Goal: Task Accomplishment & Management: Use online tool/utility

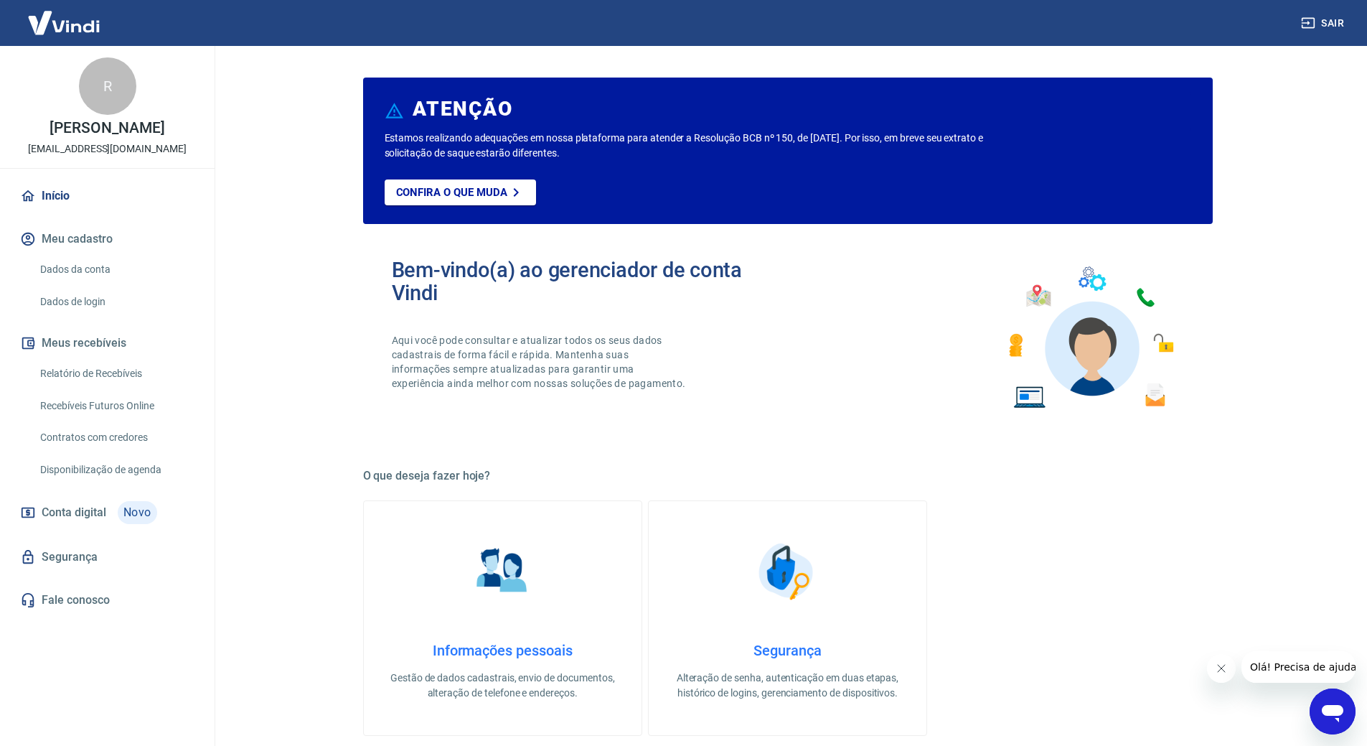
click at [88, 373] on link "Relatório de Recebíveis" at bounding box center [115, 373] width 163 height 29
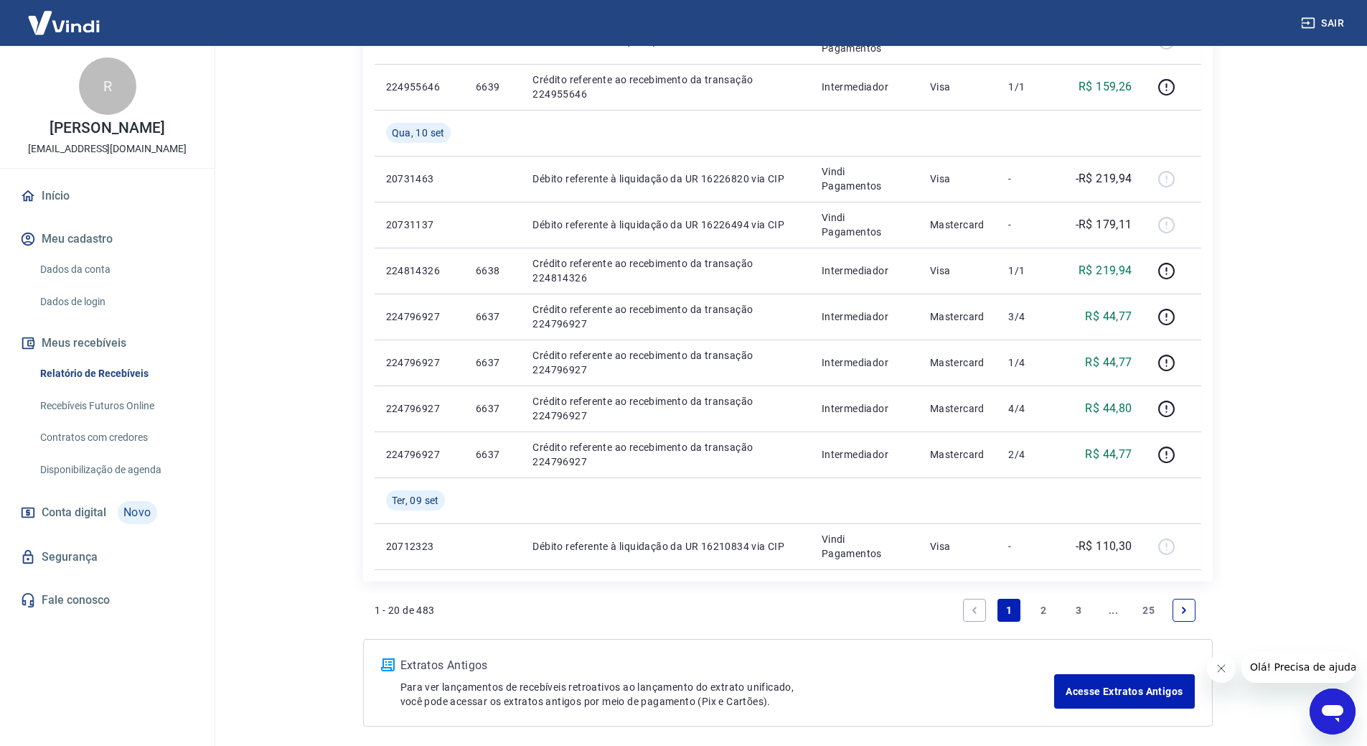
scroll to position [1070, 0]
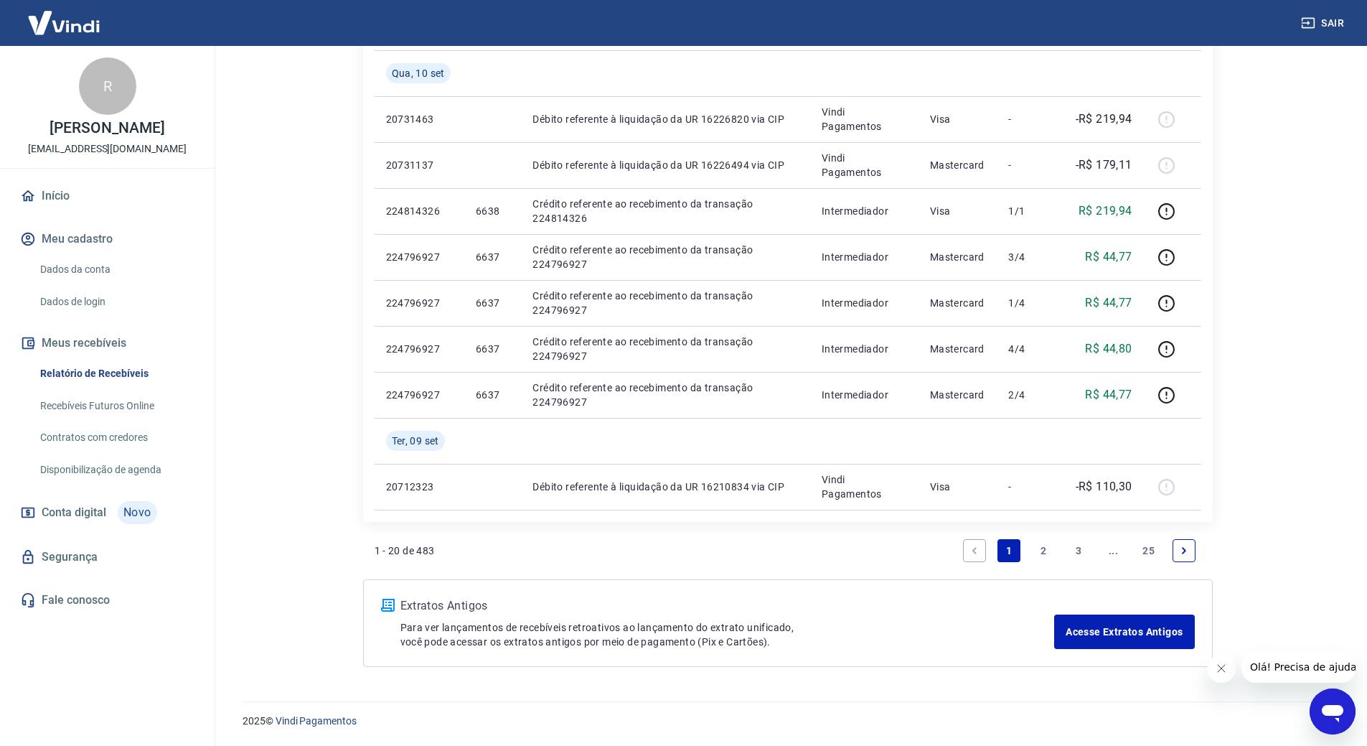
click at [1044, 547] on link "2" at bounding box center [1044, 550] width 23 height 23
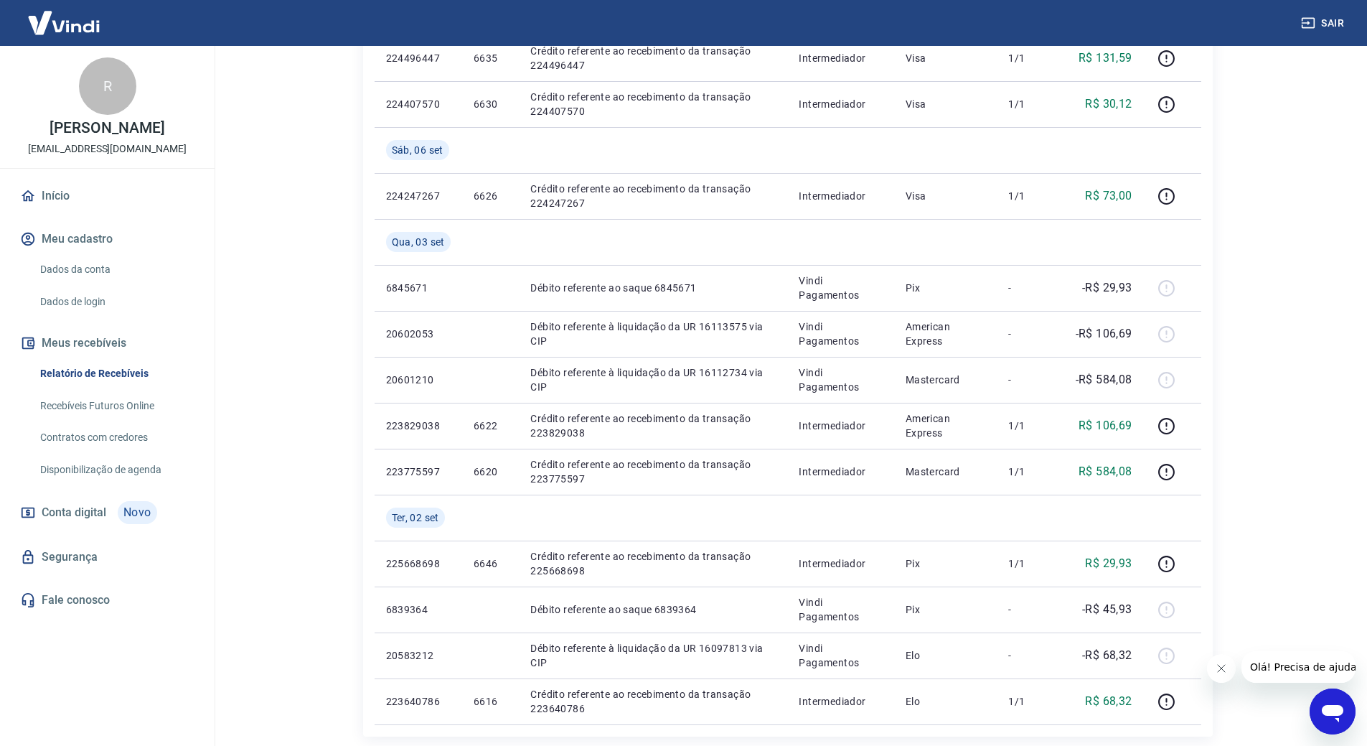
scroll to position [932, 0]
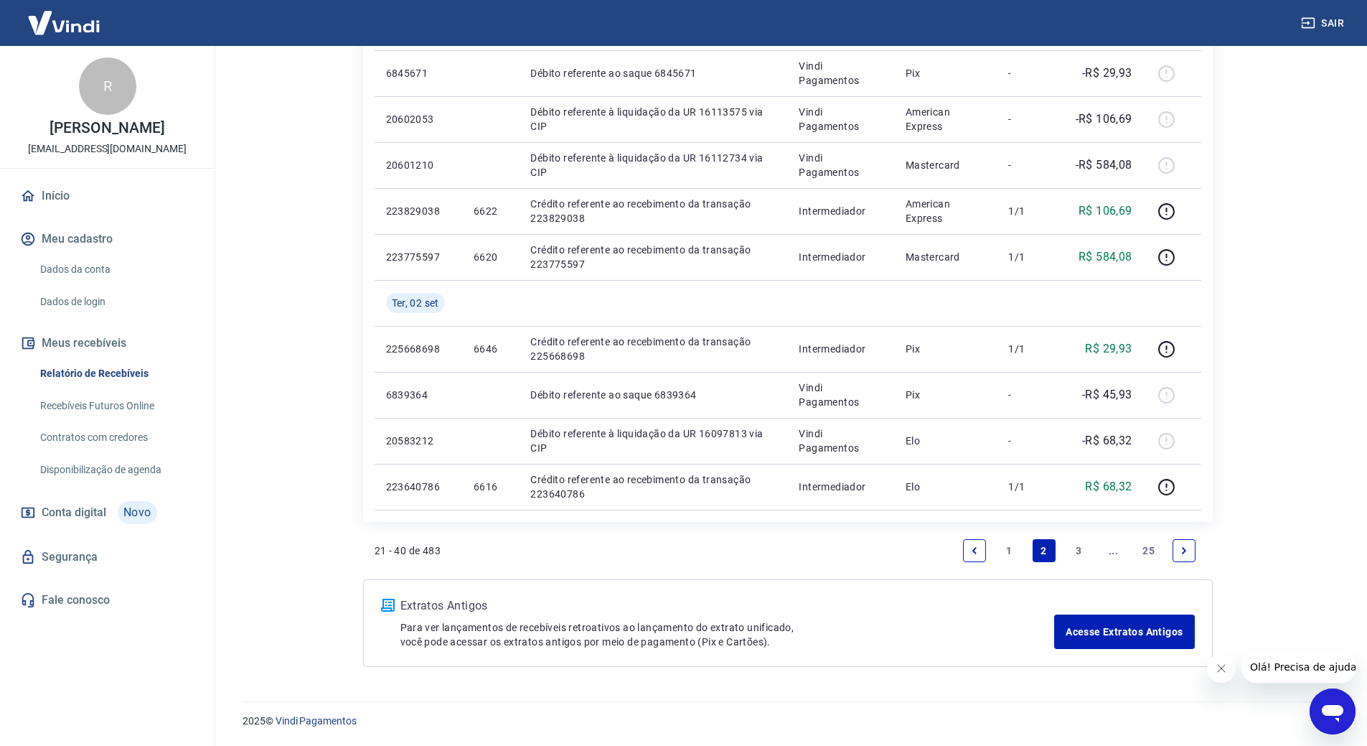
drag, startPoint x: 1082, startPoint y: 549, endPoint x: 1000, endPoint y: 385, distance: 183.6
click at [1081, 549] on link "3" at bounding box center [1078, 550] width 23 height 23
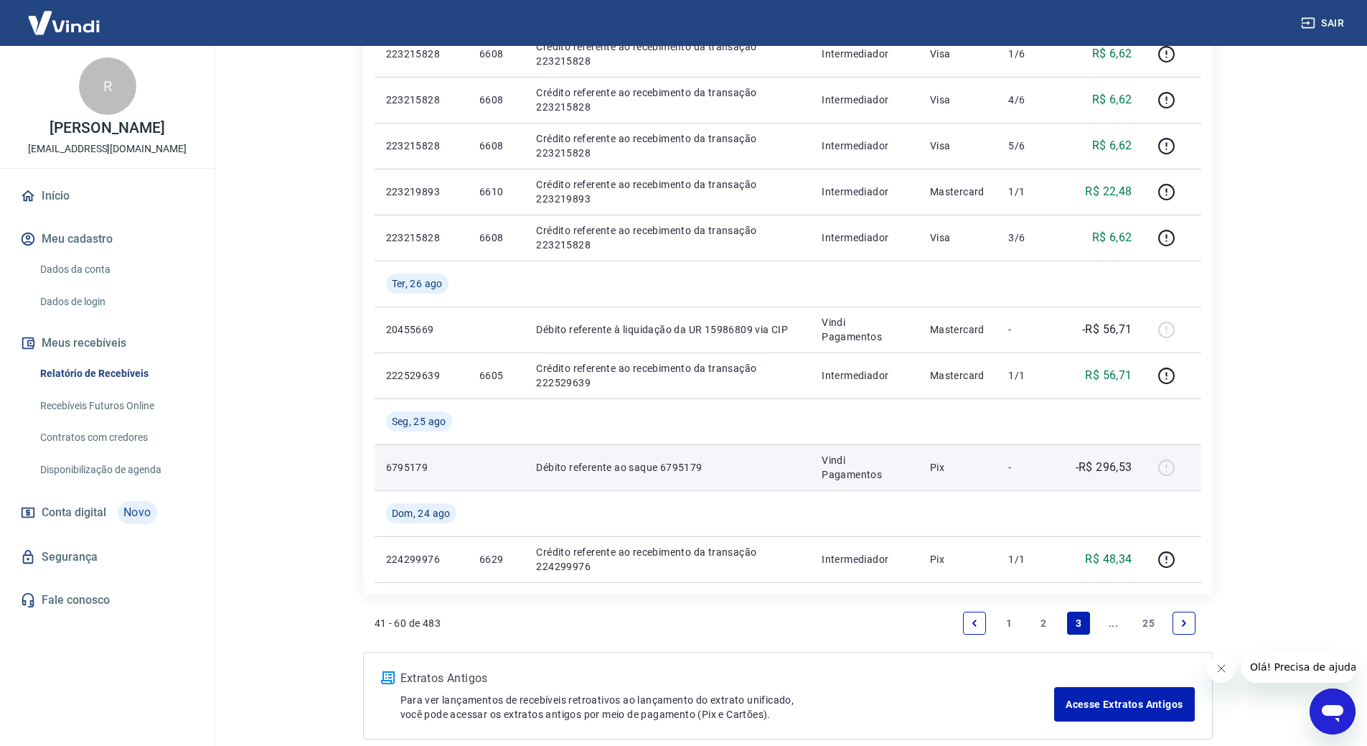
scroll to position [978, 0]
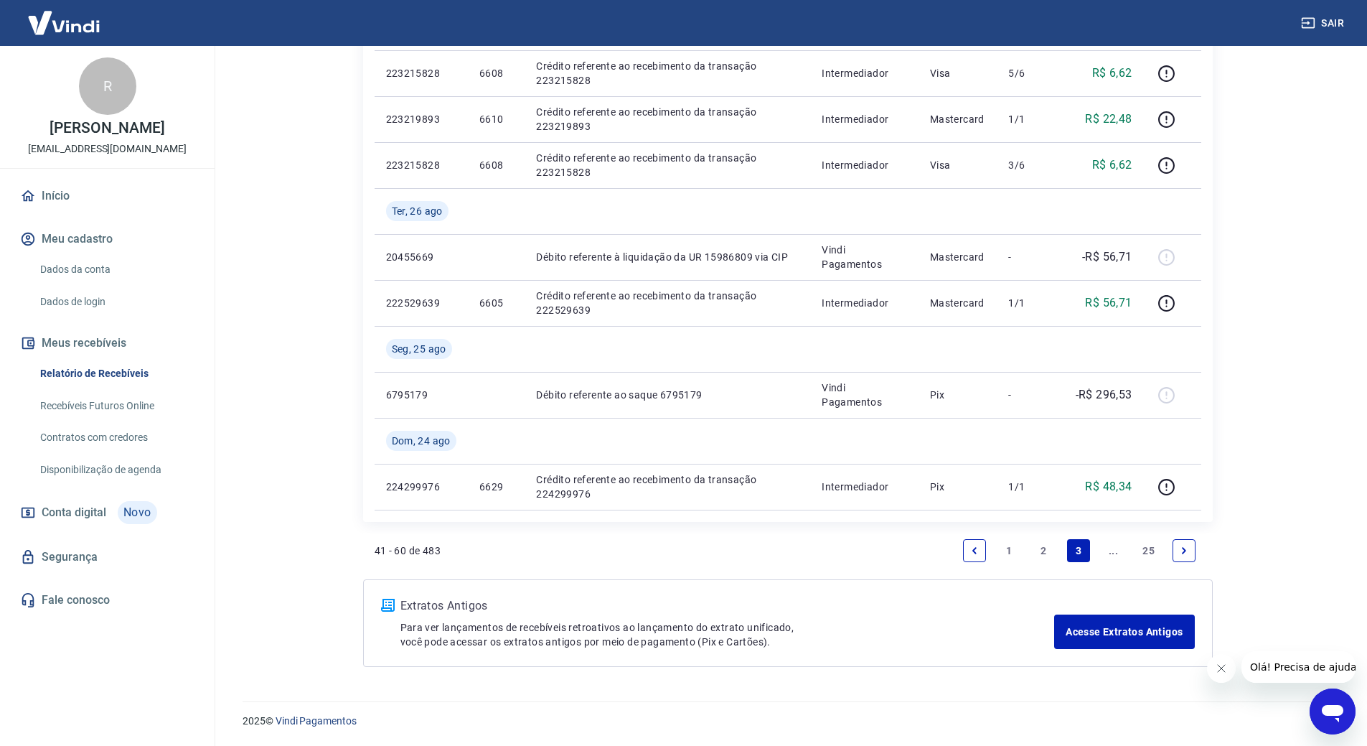
click at [1044, 547] on link "2" at bounding box center [1044, 550] width 23 height 23
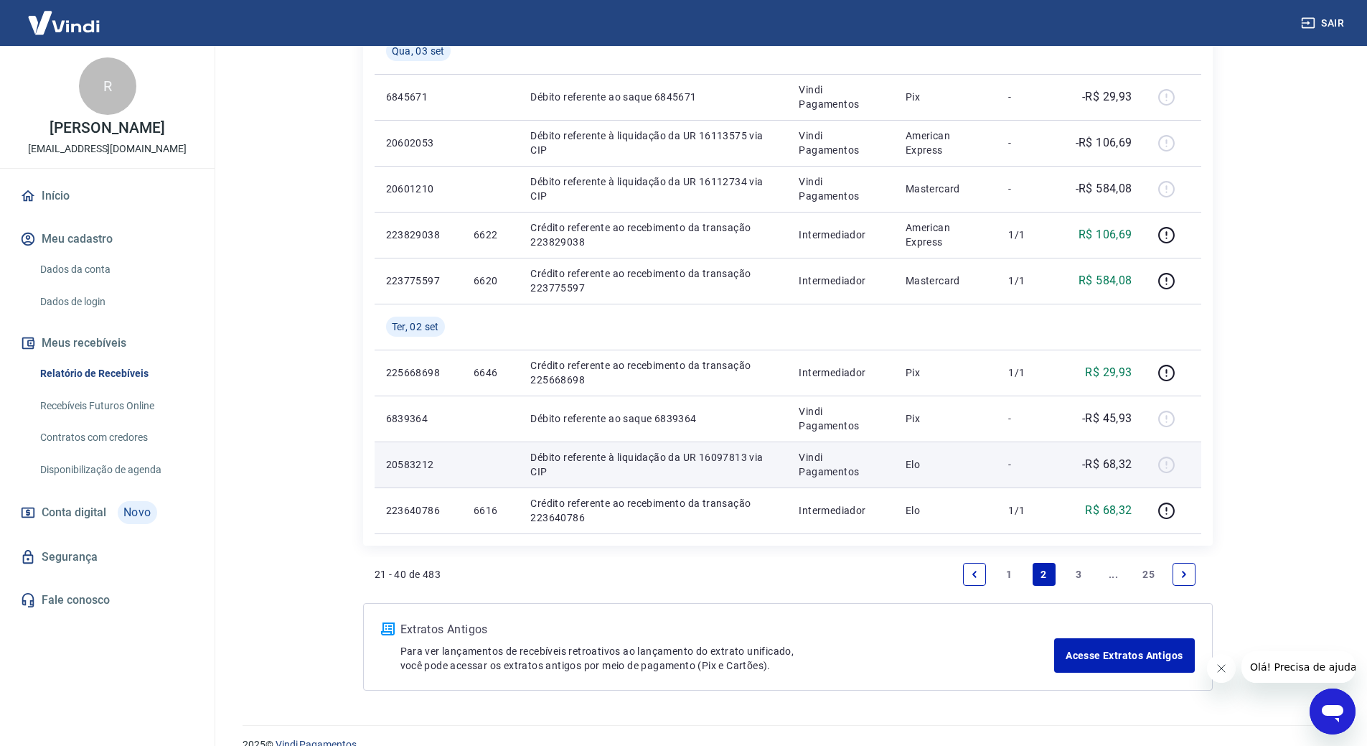
scroll to position [932, 0]
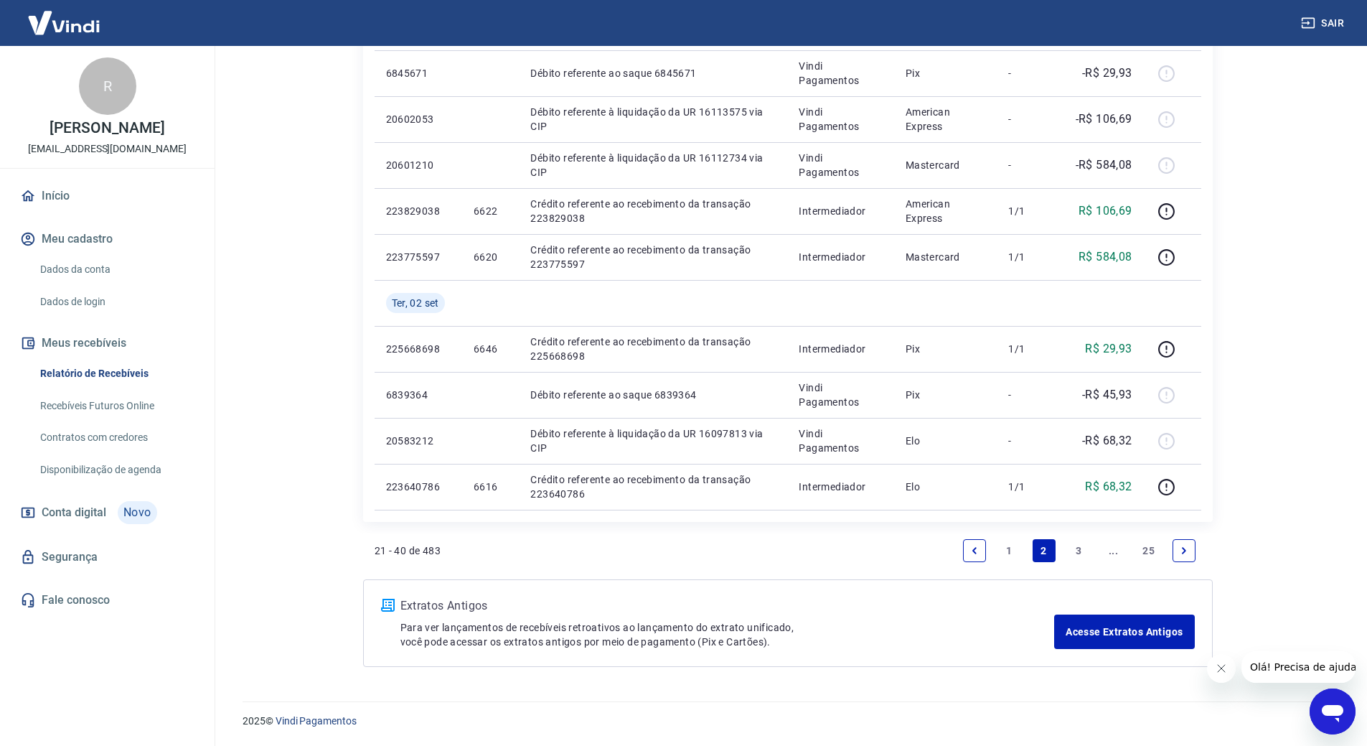
click at [1006, 550] on link "1" at bounding box center [1008, 550] width 23 height 23
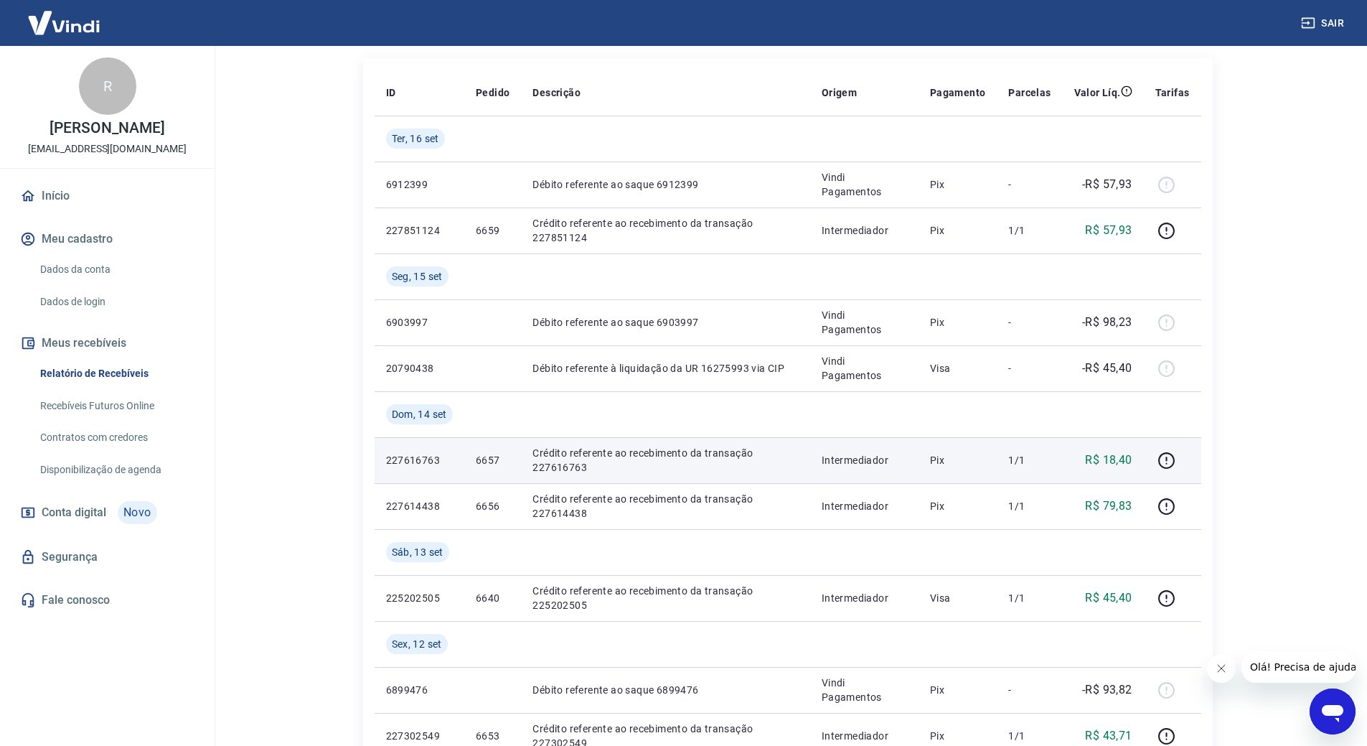
scroll to position [144, 0]
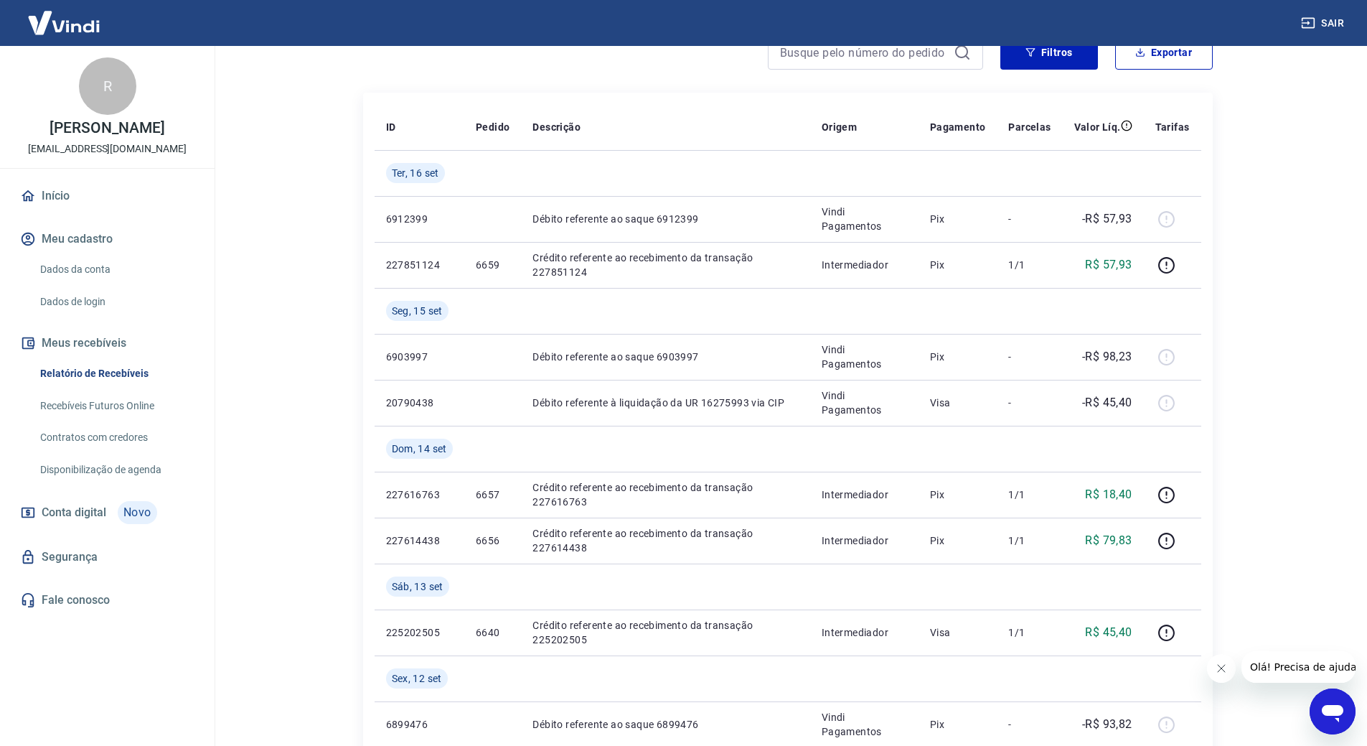
click at [134, 404] on link "Recebíveis Futuros Online" at bounding box center [115, 405] width 163 height 29
